Goal: Information Seeking & Learning: Learn about a topic

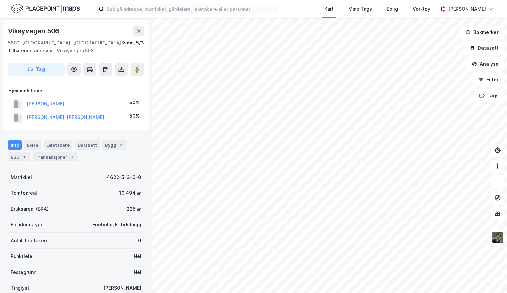
click at [261, 293] on html "Kart Mine Tags Bolig Verktøy [PERSON_NAME] Vikøyvegen [GEOGRAPHIC_DATA], [GEOGR…" at bounding box center [253, 146] width 507 height 293
